Goal: Information Seeking & Learning: Find specific fact

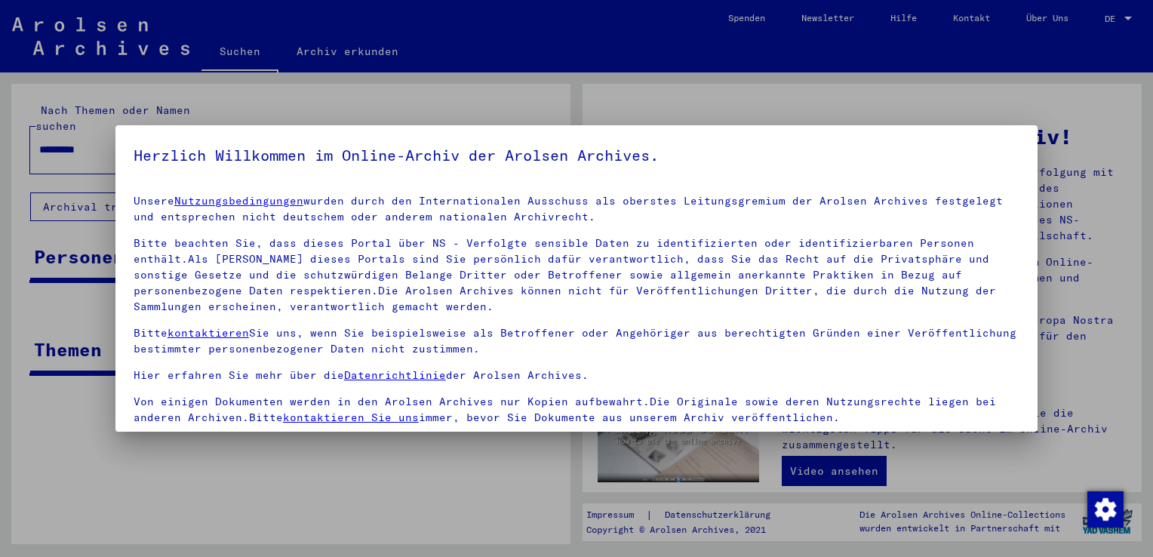
scroll to position [131, 0]
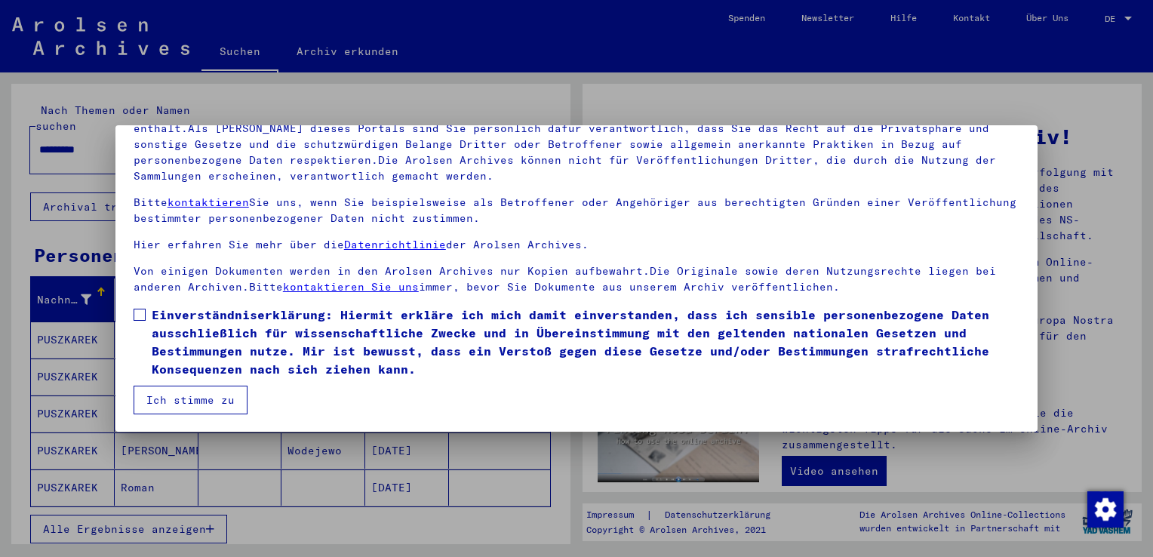
click at [137, 315] on span at bounding box center [140, 315] width 12 height 12
click at [195, 397] on button "Ich stimme zu" at bounding box center [191, 400] width 114 height 29
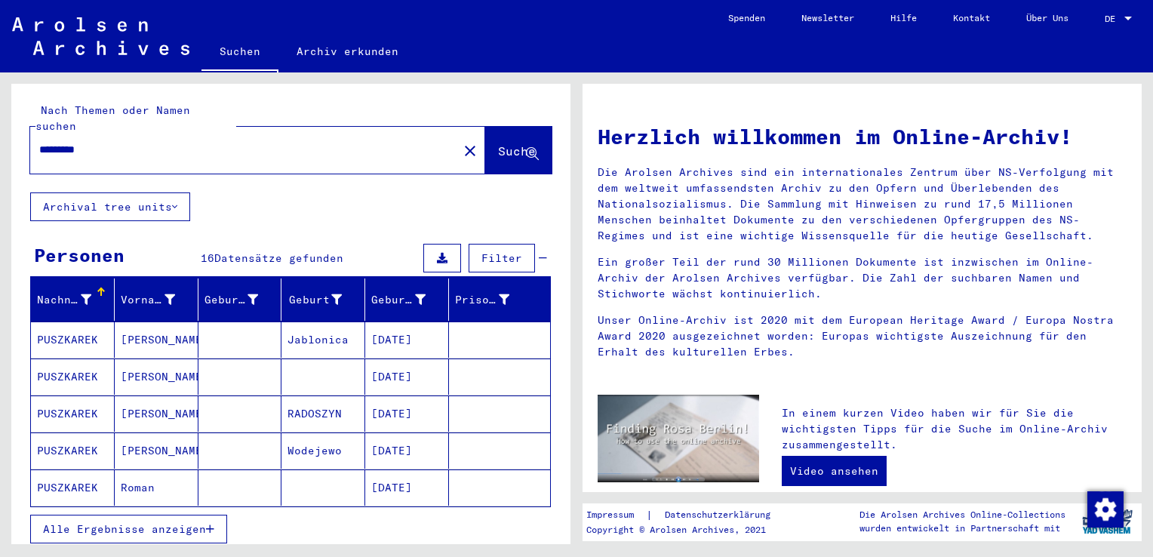
click at [1132, 14] on div at bounding box center [1128, 19] width 14 height 11
click at [1104, 31] on span "English" at bounding box center [1089, 26] width 37 height 11
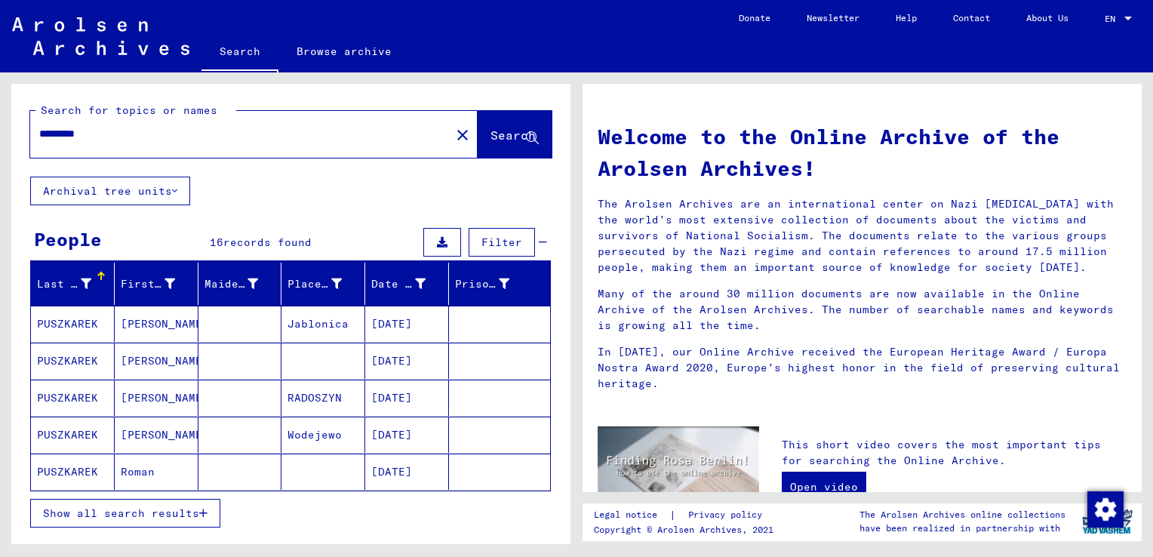
drag, startPoint x: 106, startPoint y: 137, endPoint x: 0, endPoint y: 141, distance: 106.4
click at [0, 142] on html "Search Browse archive Donate Newsletter Help Contact About Us Search Browse arc…" at bounding box center [576, 278] width 1153 height 557
type input "**********"
click at [490, 130] on span "Search" at bounding box center [512, 134] width 45 height 15
click at [204, 508] on icon "button" at bounding box center [203, 513] width 8 height 11
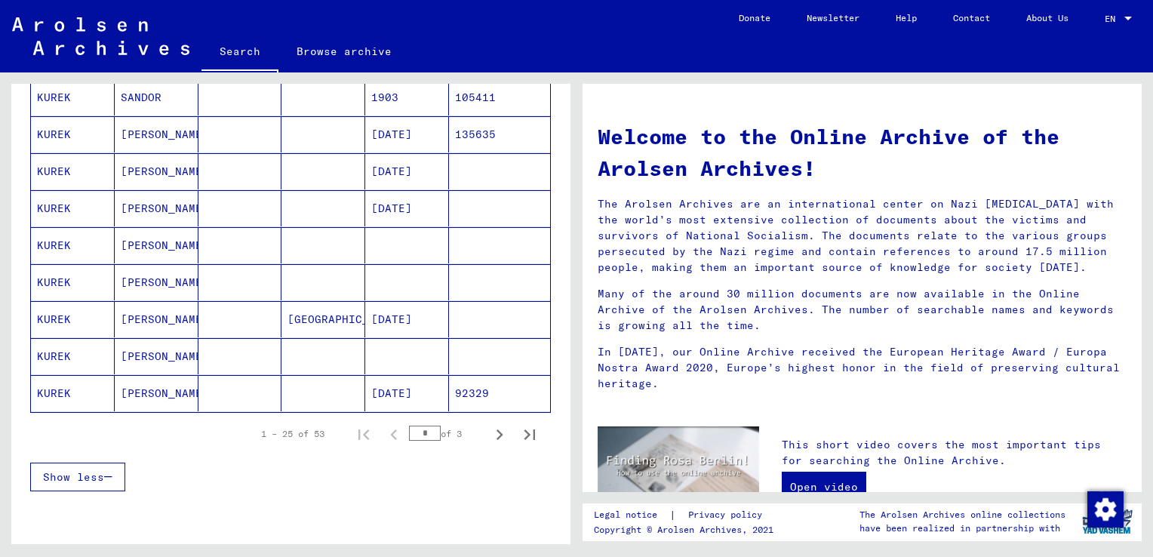
scroll to position [830, 0]
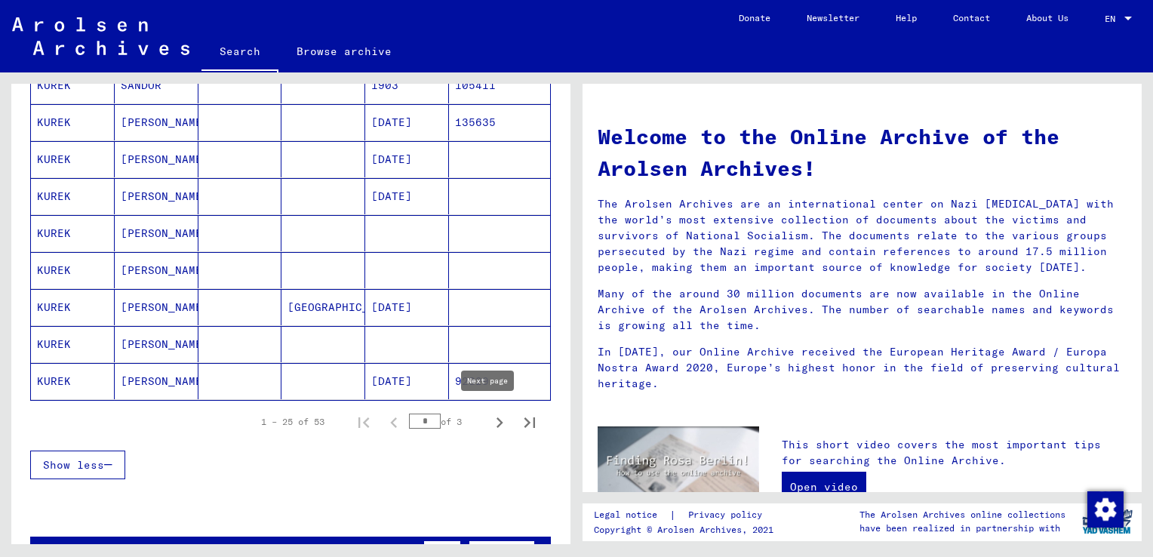
click at [496, 417] on icon "Next page" at bounding box center [499, 422] width 7 height 11
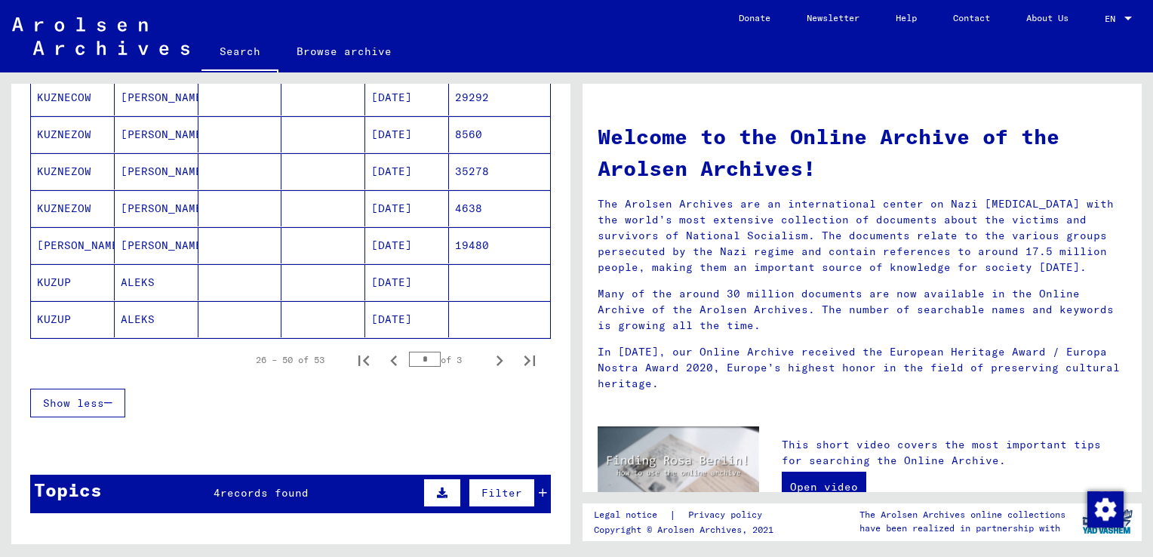
scroll to position [737, 0]
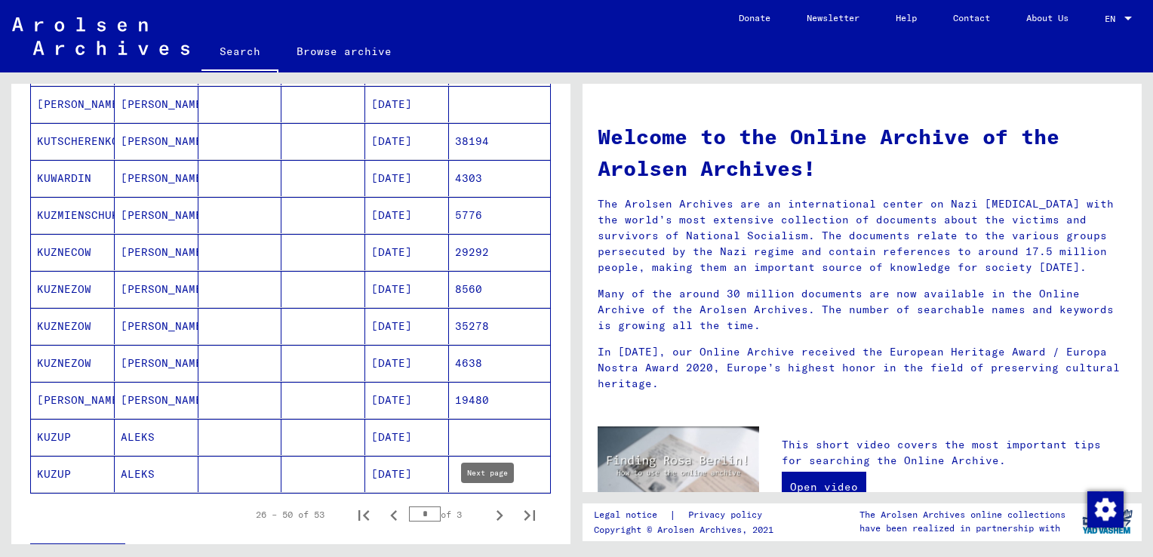
click at [489, 514] on icon "Next page" at bounding box center [499, 515] width 21 height 21
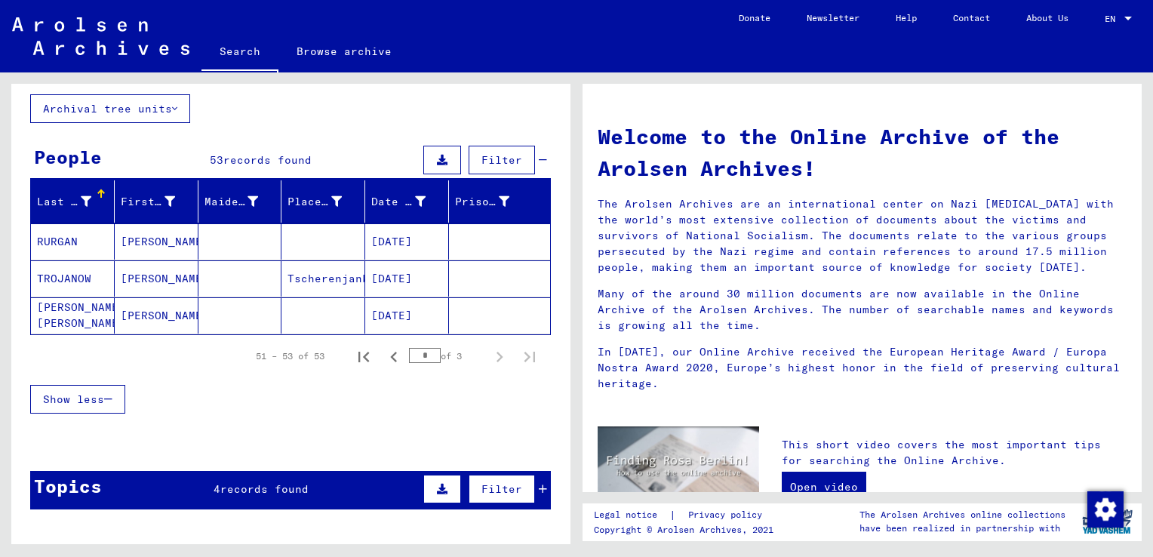
scroll to position [78, 0]
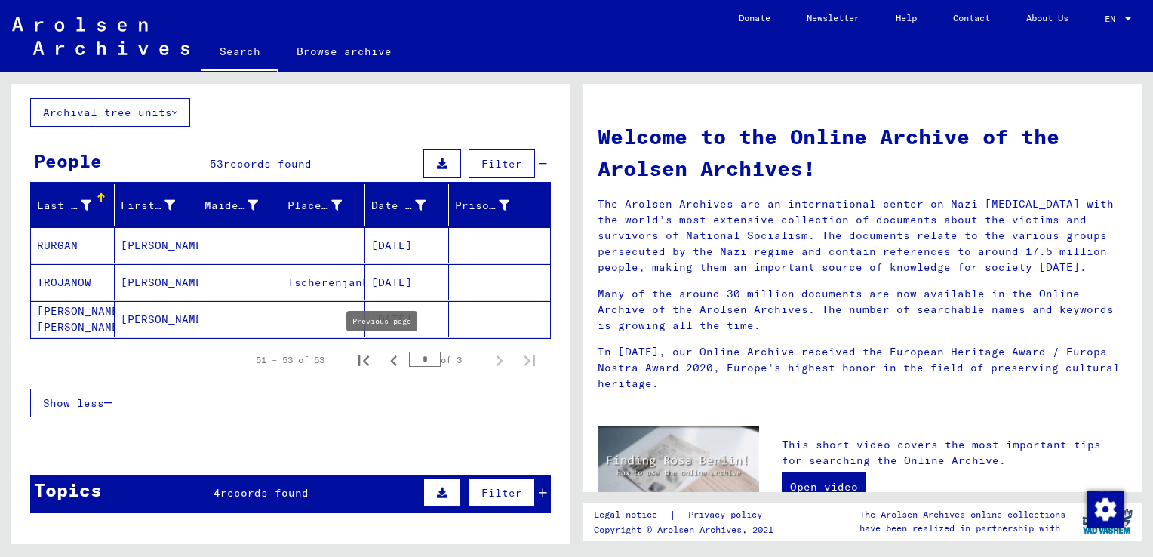
click at [390, 361] on icon "Previous page" at bounding box center [393, 360] width 7 height 11
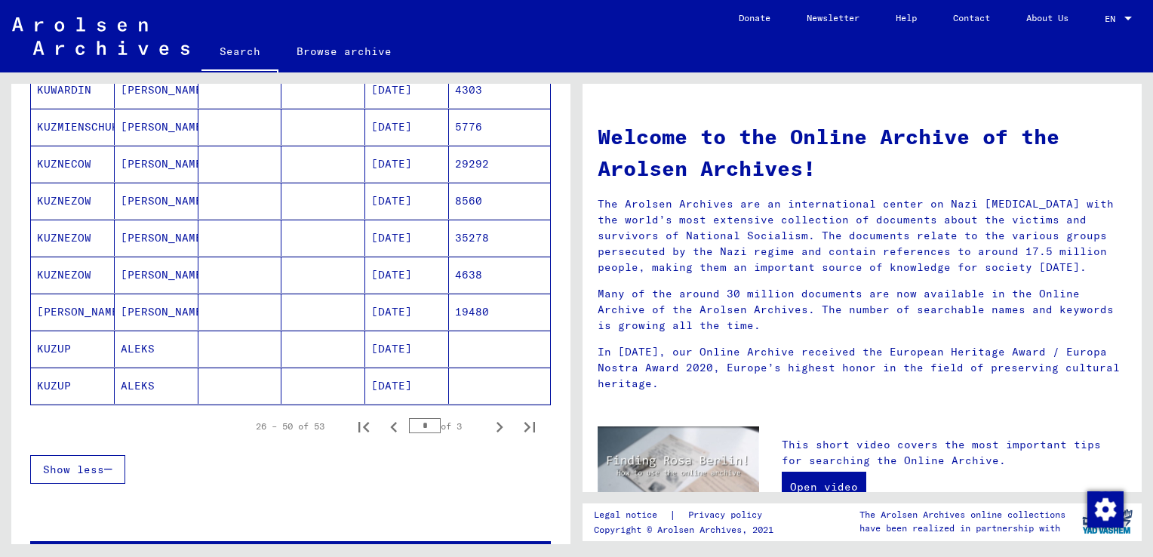
scroll to position [833, 0]
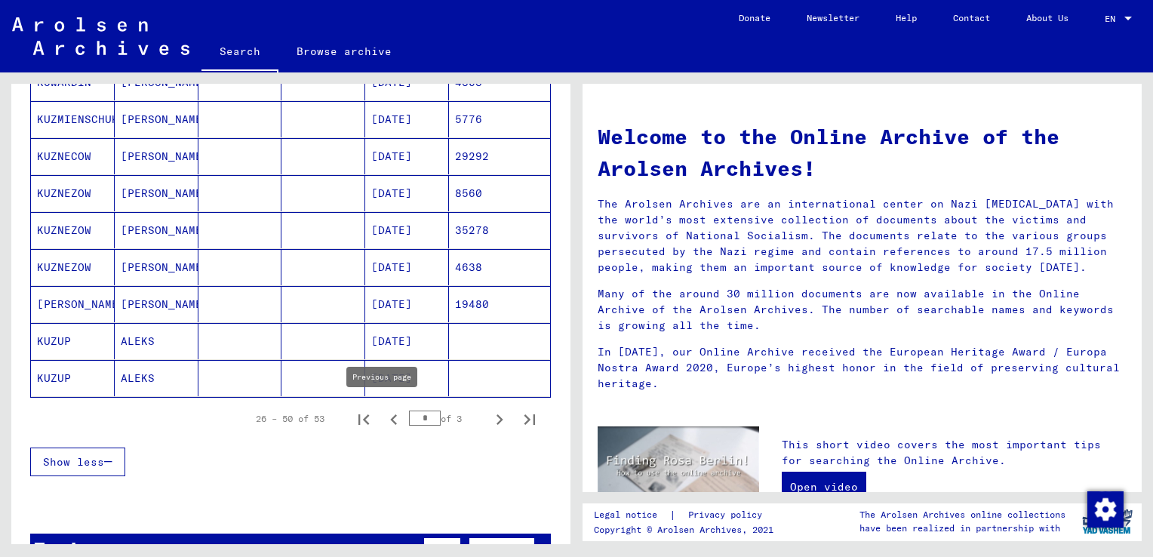
click at [390, 414] on icon "Previous page" at bounding box center [393, 419] width 7 height 11
type input "*"
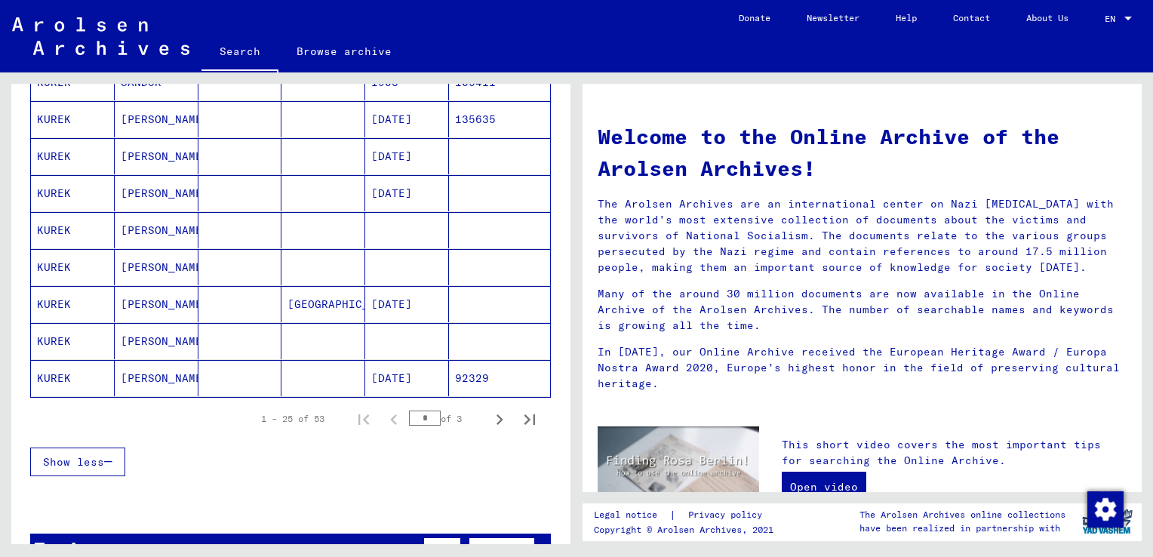
click at [63, 339] on mat-cell "KUREK" at bounding box center [73, 341] width 84 height 36
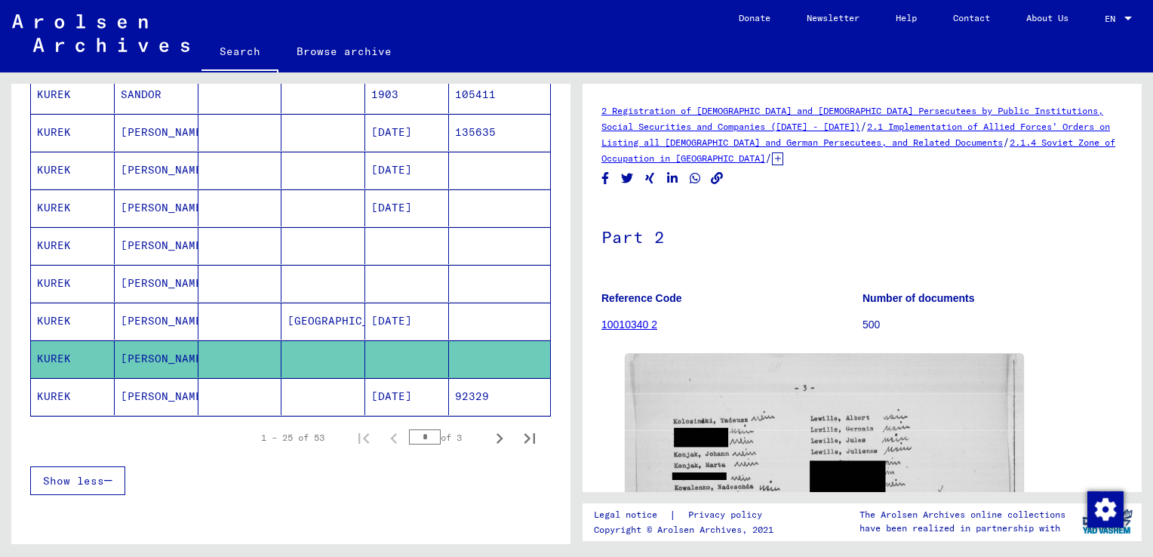
click at [78, 281] on mat-cell "KUREK" at bounding box center [73, 283] width 84 height 37
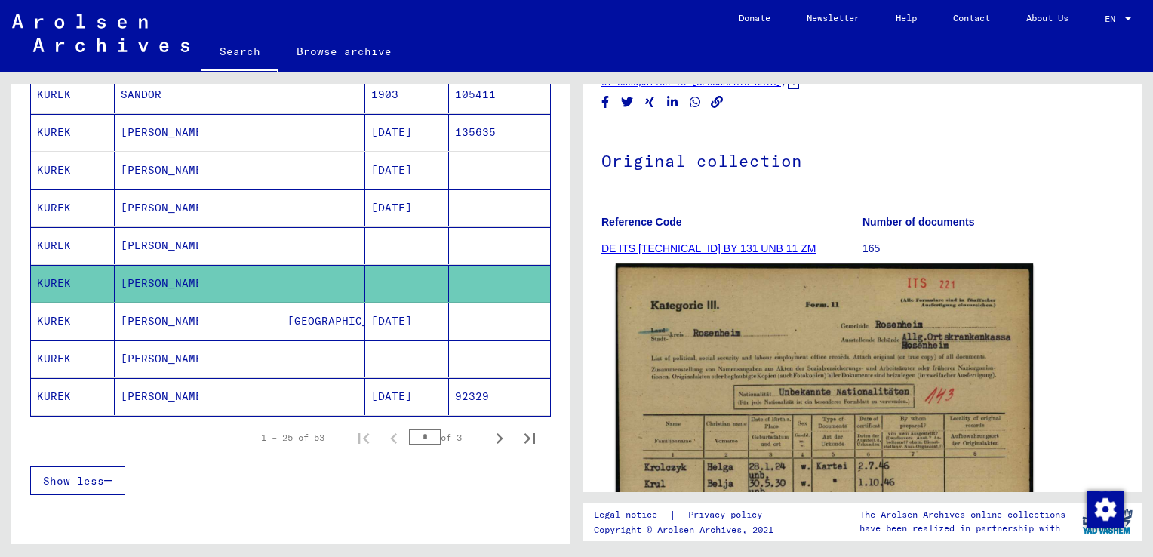
scroll to position [75, 0]
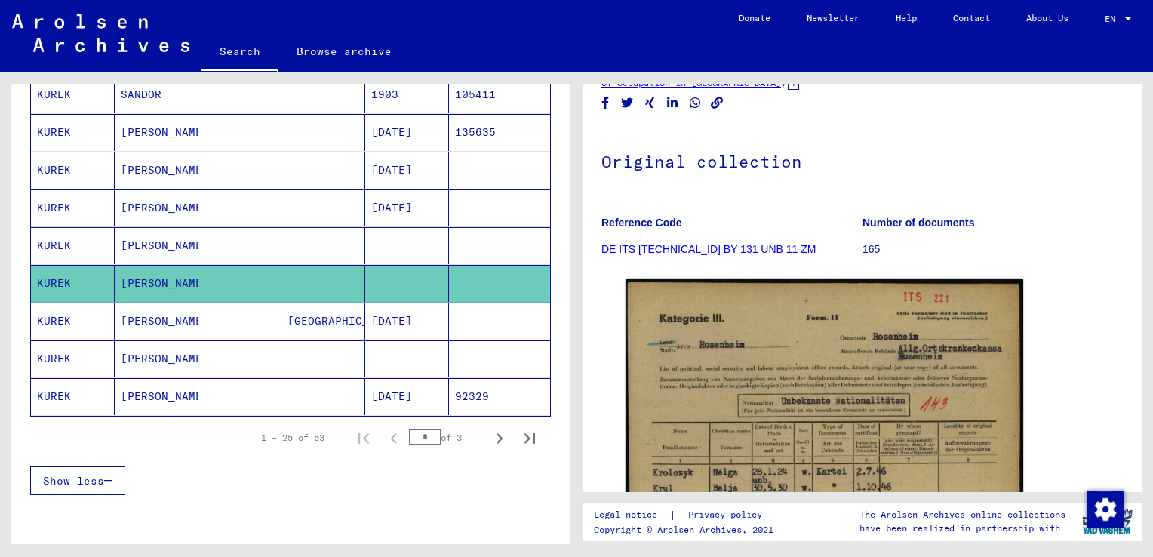
click at [248, 236] on mat-cell at bounding box center [240, 245] width 84 height 37
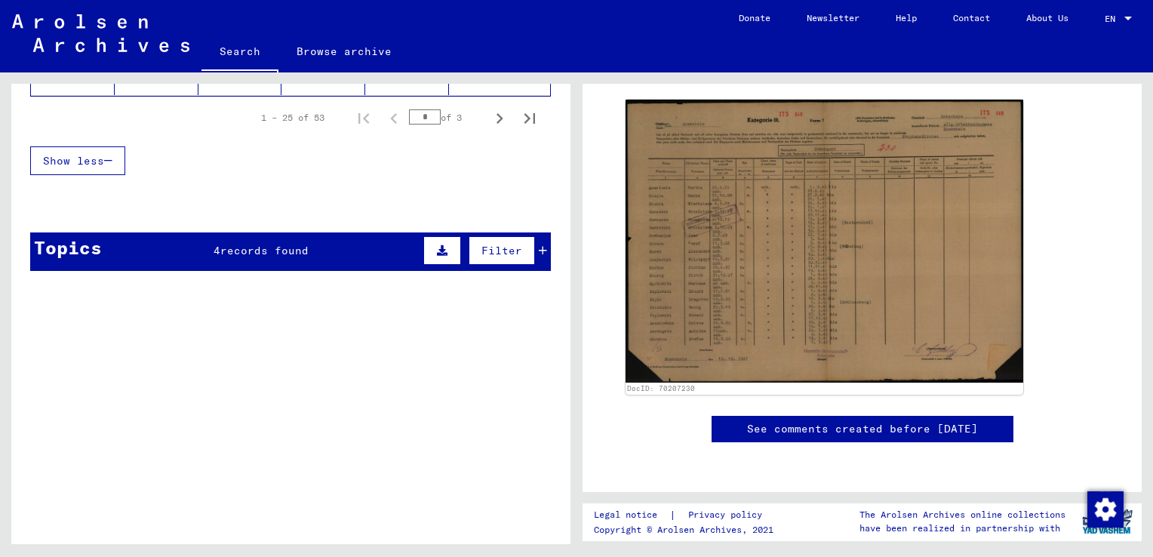
scroll to position [1129, 0]
